Goal: Task Accomplishment & Management: Use online tool/utility

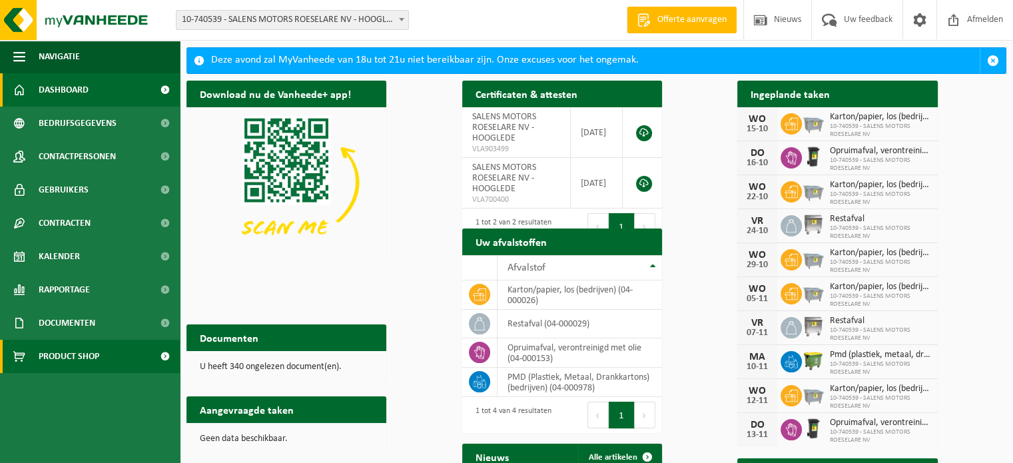
click at [91, 358] on span "Product Shop" at bounding box center [69, 356] width 61 height 33
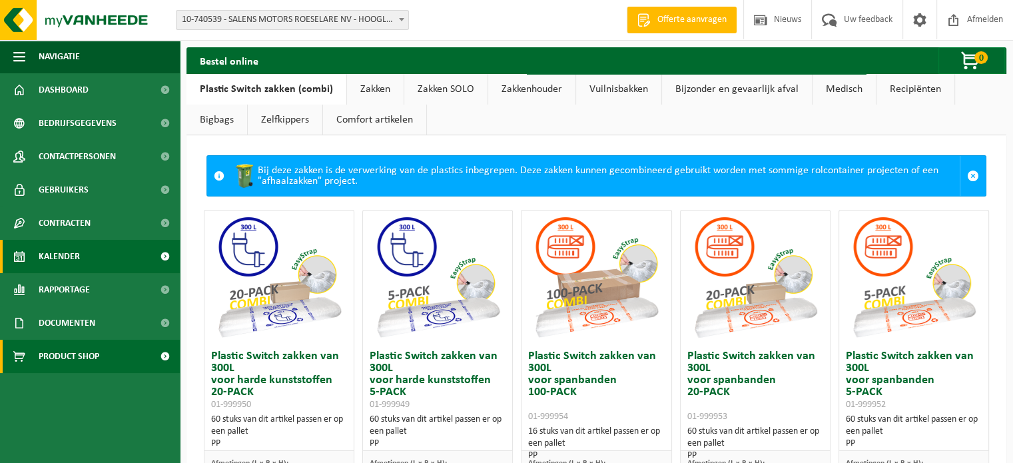
click at [67, 250] on span "Kalender" at bounding box center [59, 256] width 41 height 33
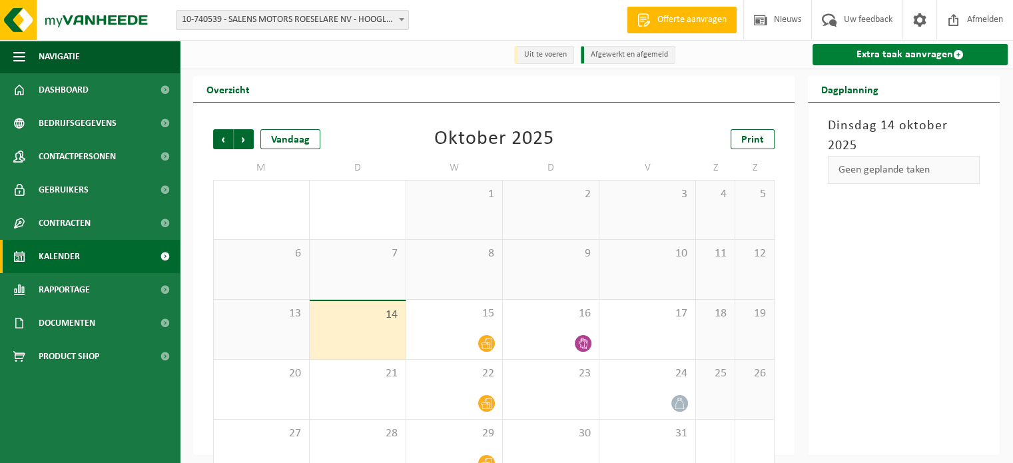
click at [843, 57] on link "Extra taak aanvragen" at bounding box center [910, 54] width 195 height 21
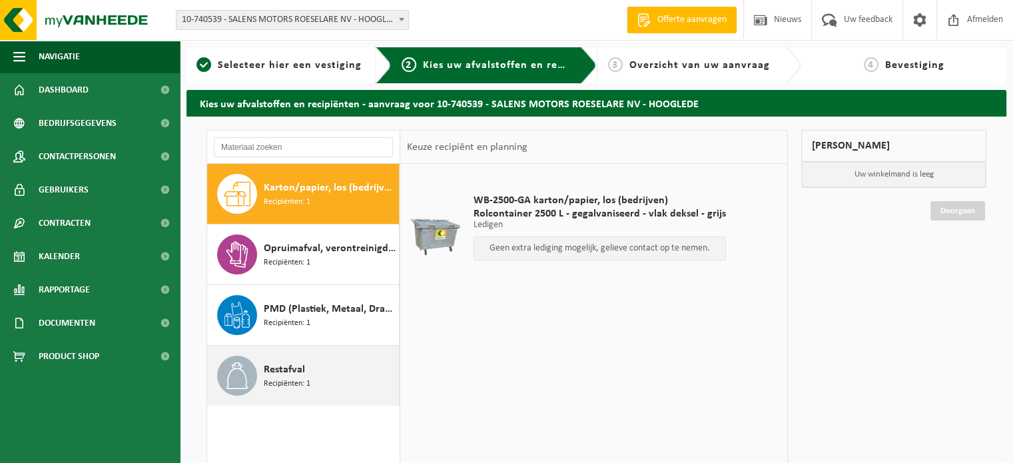
click at [294, 389] on div "Restafval Recipiënten: 1" at bounding box center [330, 376] width 132 height 40
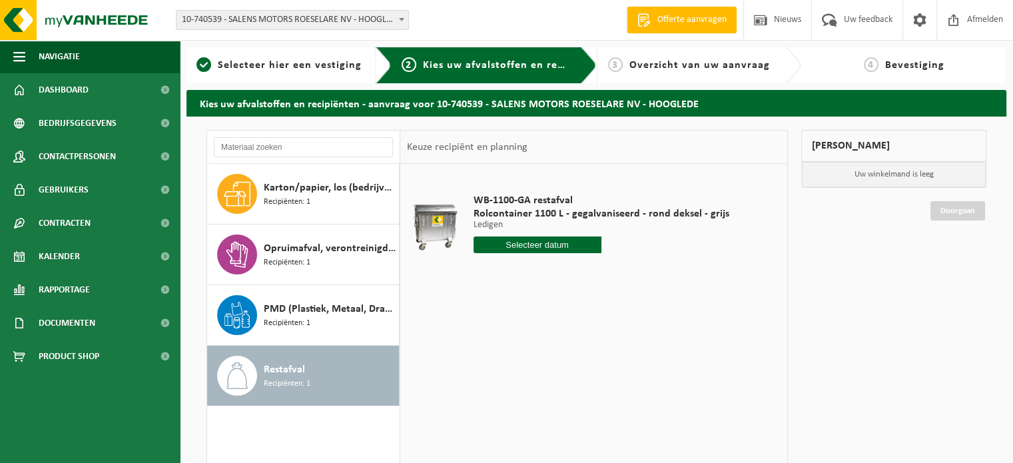
click at [561, 248] on input "text" at bounding box center [538, 244] width 128 height 17
click at [584, 364] on div "17" at bounding box center [578, 362] width 23 height 21
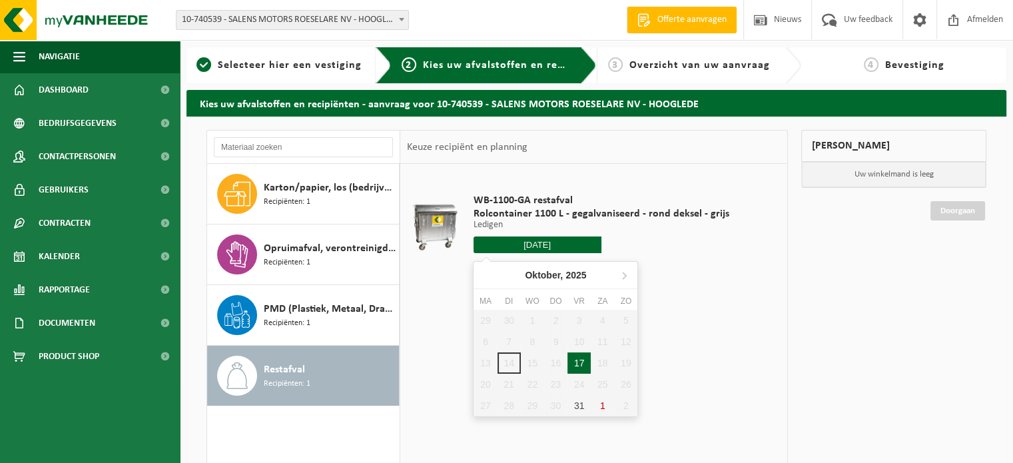
type input "Van 2025-10-17"
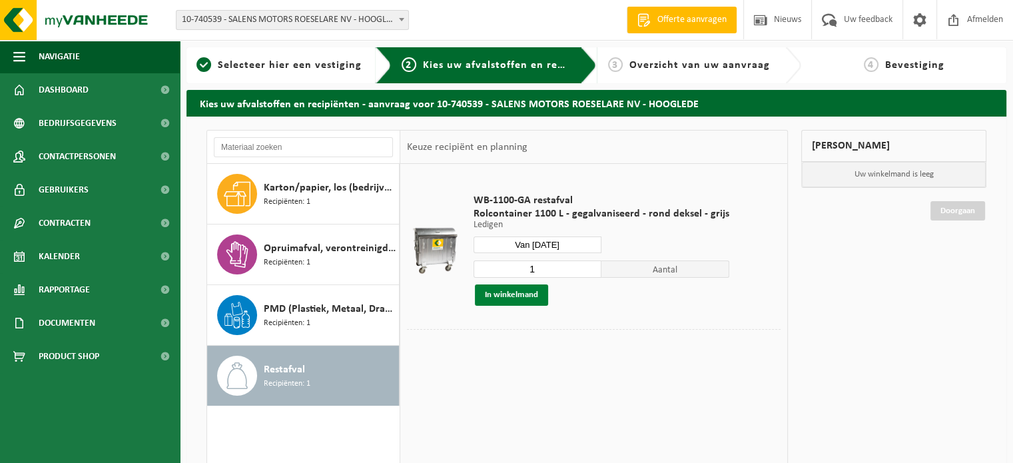
click at [517, 290] on button "In winkelmand" at bounding box center [511, 294] width 73 height 21
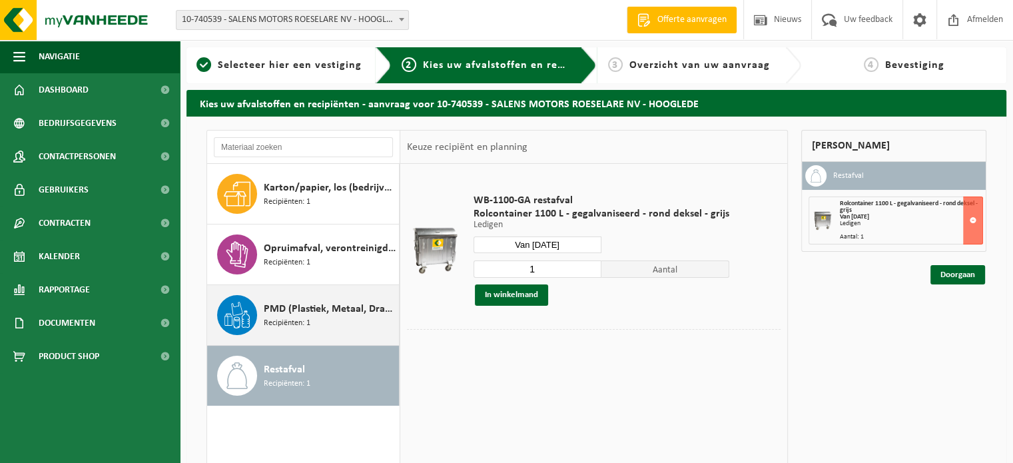
click at [228, 311] on icon at bounding box center [237, 315] width 27 height 27
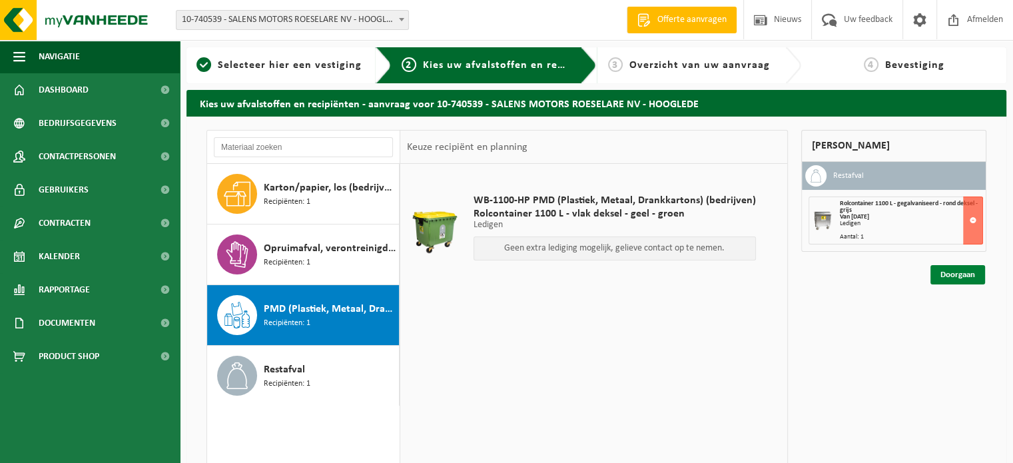
click at [949, 272] on link "Doorgaan" at bounding box center [957, 274] width 55 height 19
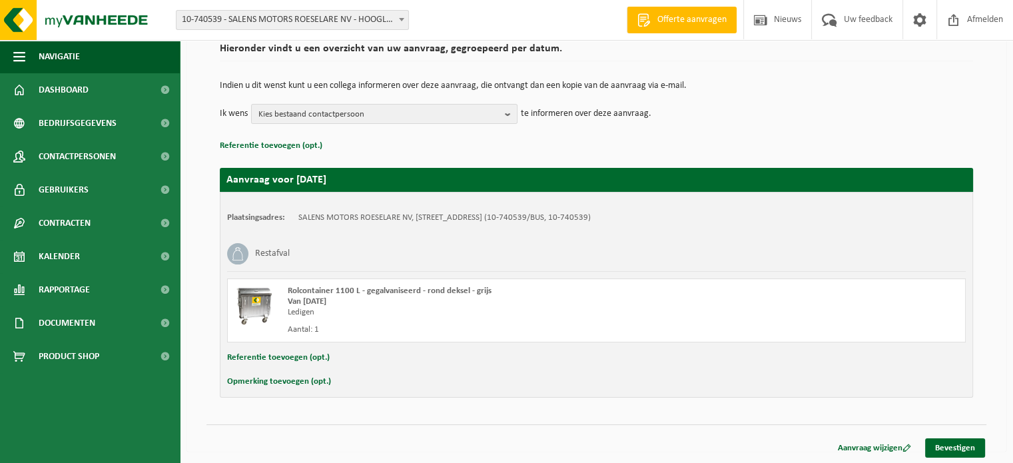
scroll to position [107, 0]
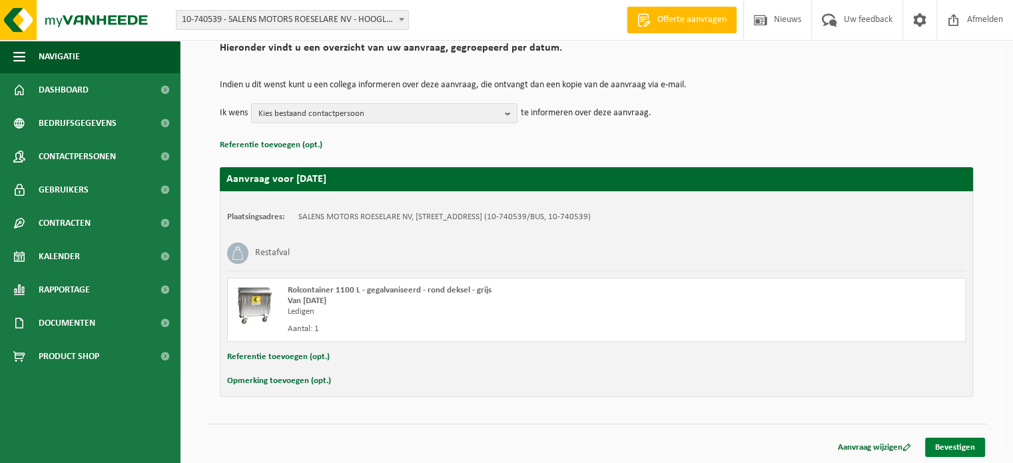
click at [969, 442] on link "Bevestigen" at bounding box center [955, 447] width 60 height 19
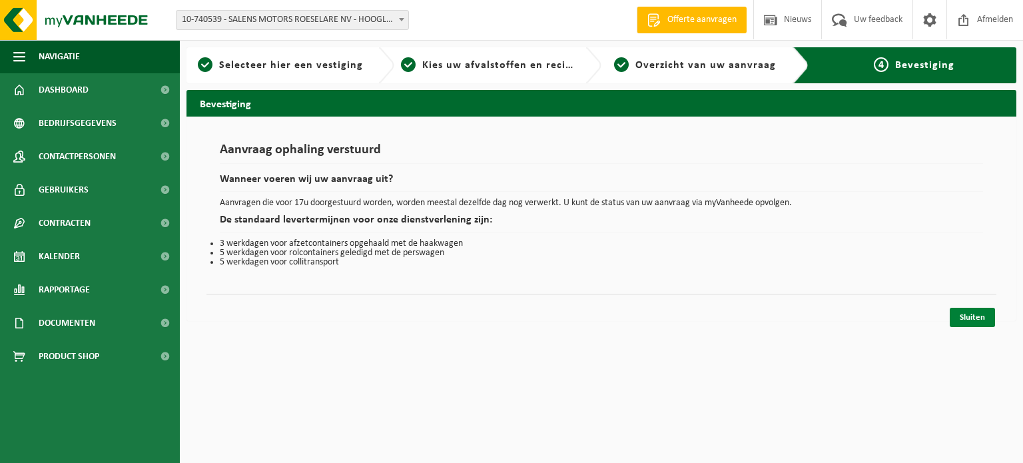
click at [972, 317] on link "Sluiten" at bounding box center [972, 317] width 45 height 19
